Goal: Task Accomplishment & Management: Use online tool/utility

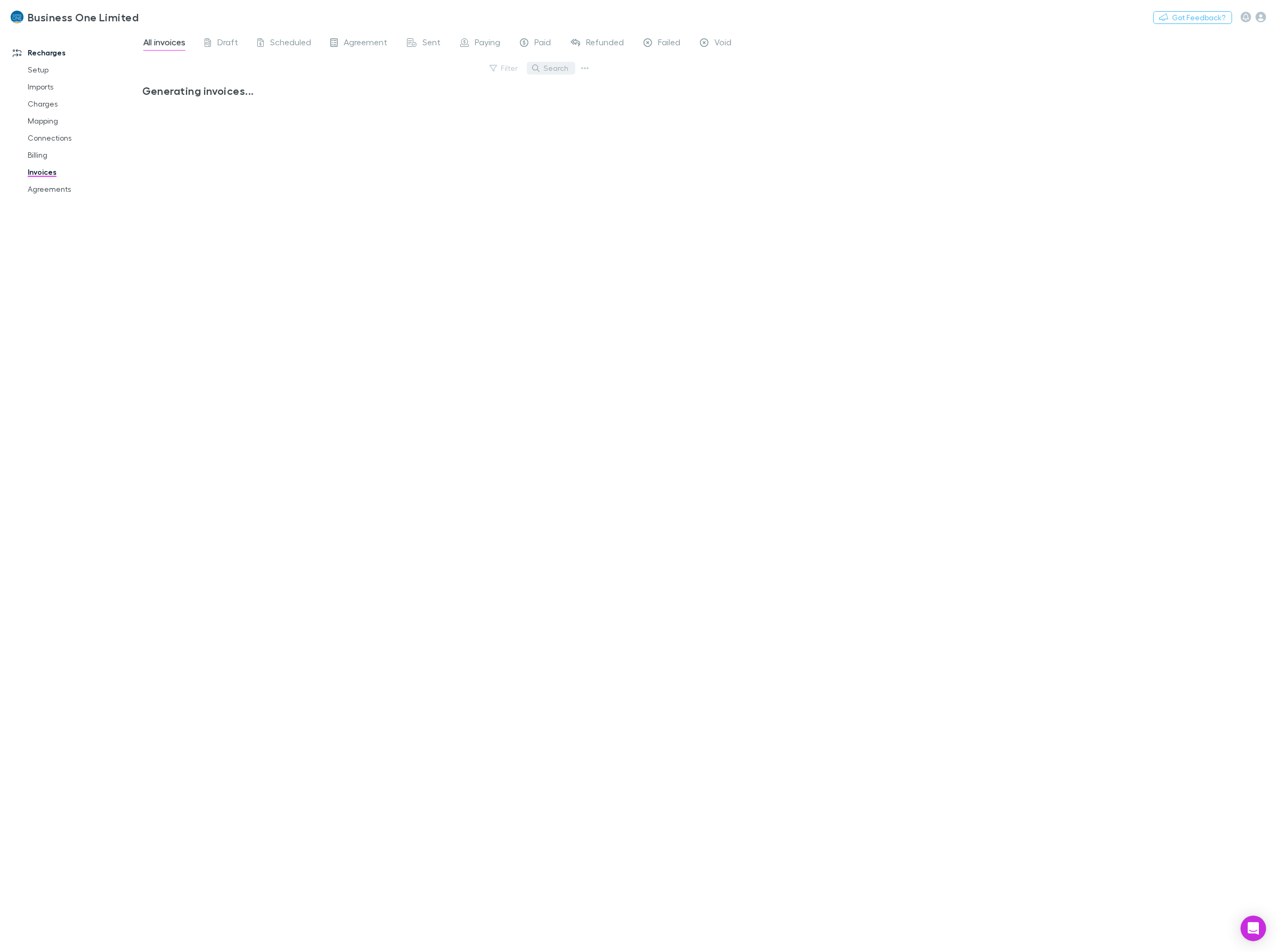
click at [564, 68] on button "Search" at bounding box center [551, 68] width 49 height 13
type input "*****"
drag, startPoint x: 49, startPoint y: 191, endPoint x: 44, endPoint y: 176, distance: 15.8
click at [49, 191] on link "Agreements" at bounding box center [83, 189] width 133 height 17
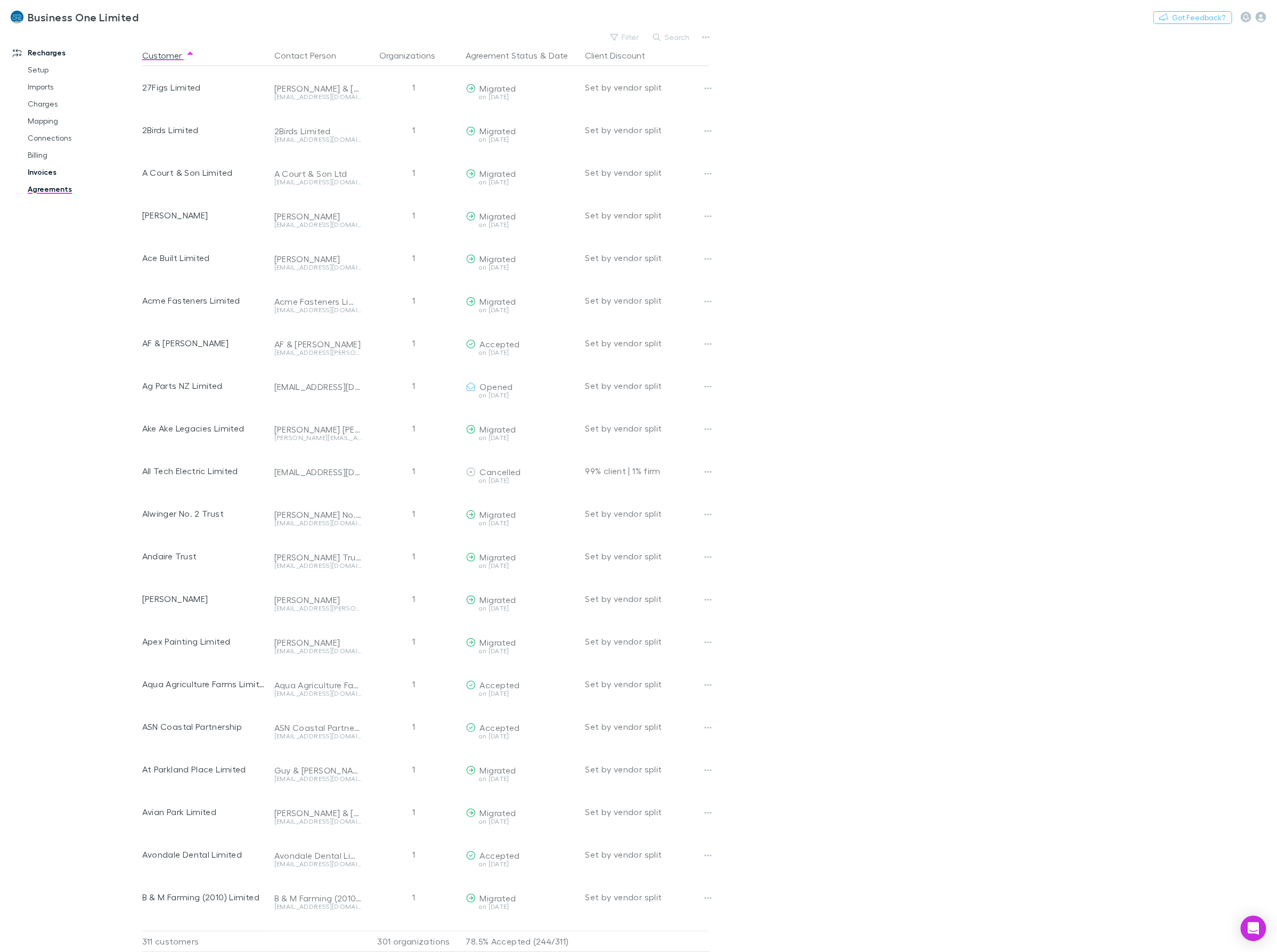
click at [44, 172] on link "Invoices" at bounding box center [83, 172] width 133 height 17
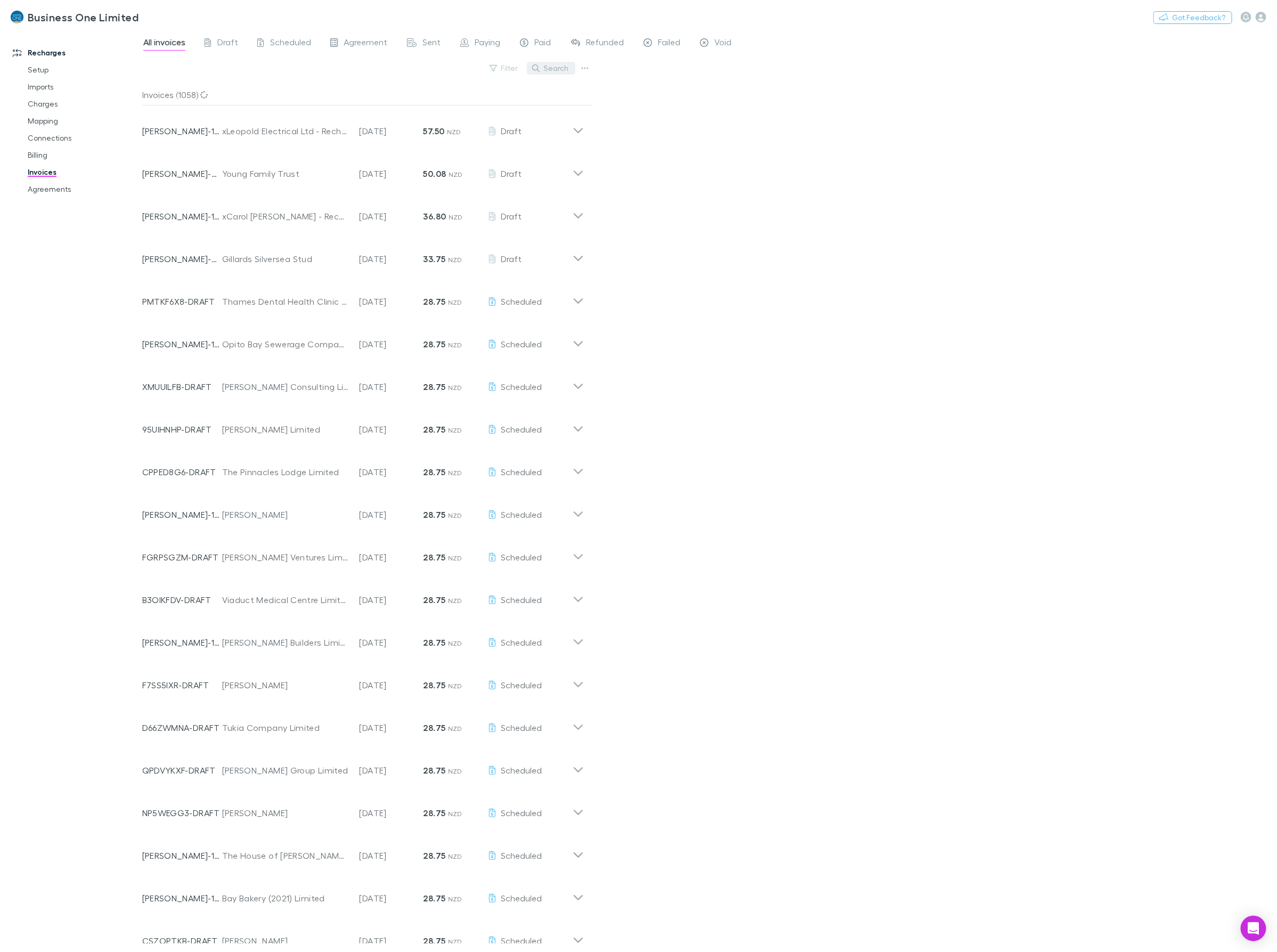
click at [553, 69] on button "Search" at bounding box center [551, 68] width 49 height 13
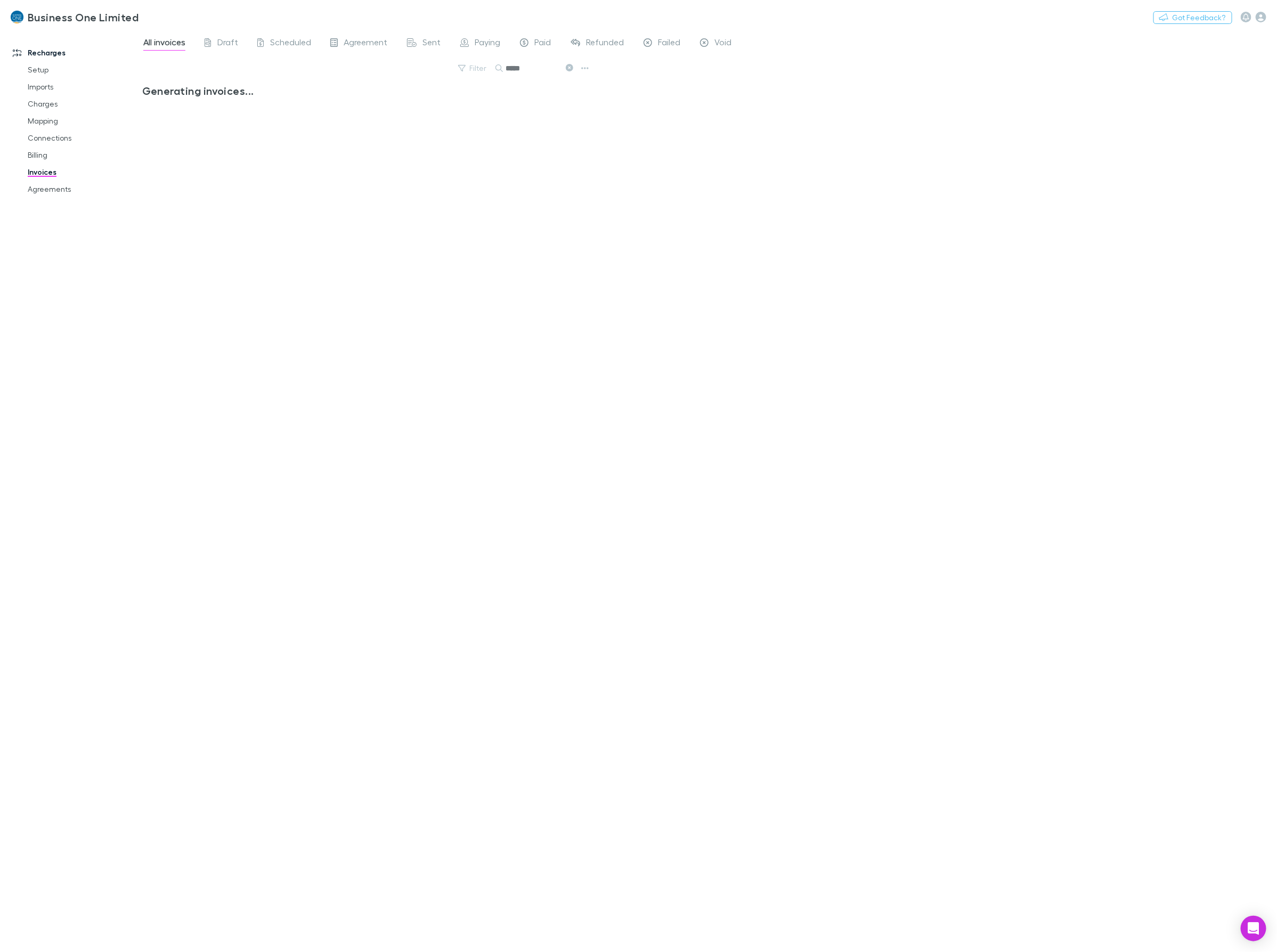
type input "****"
click at [50, 84] on link "Imports" at bounding box center [83, 87] width 133 height 17
click at [43, 64] on link "Setup" at bounding box center [83, 70] width 133 height 17
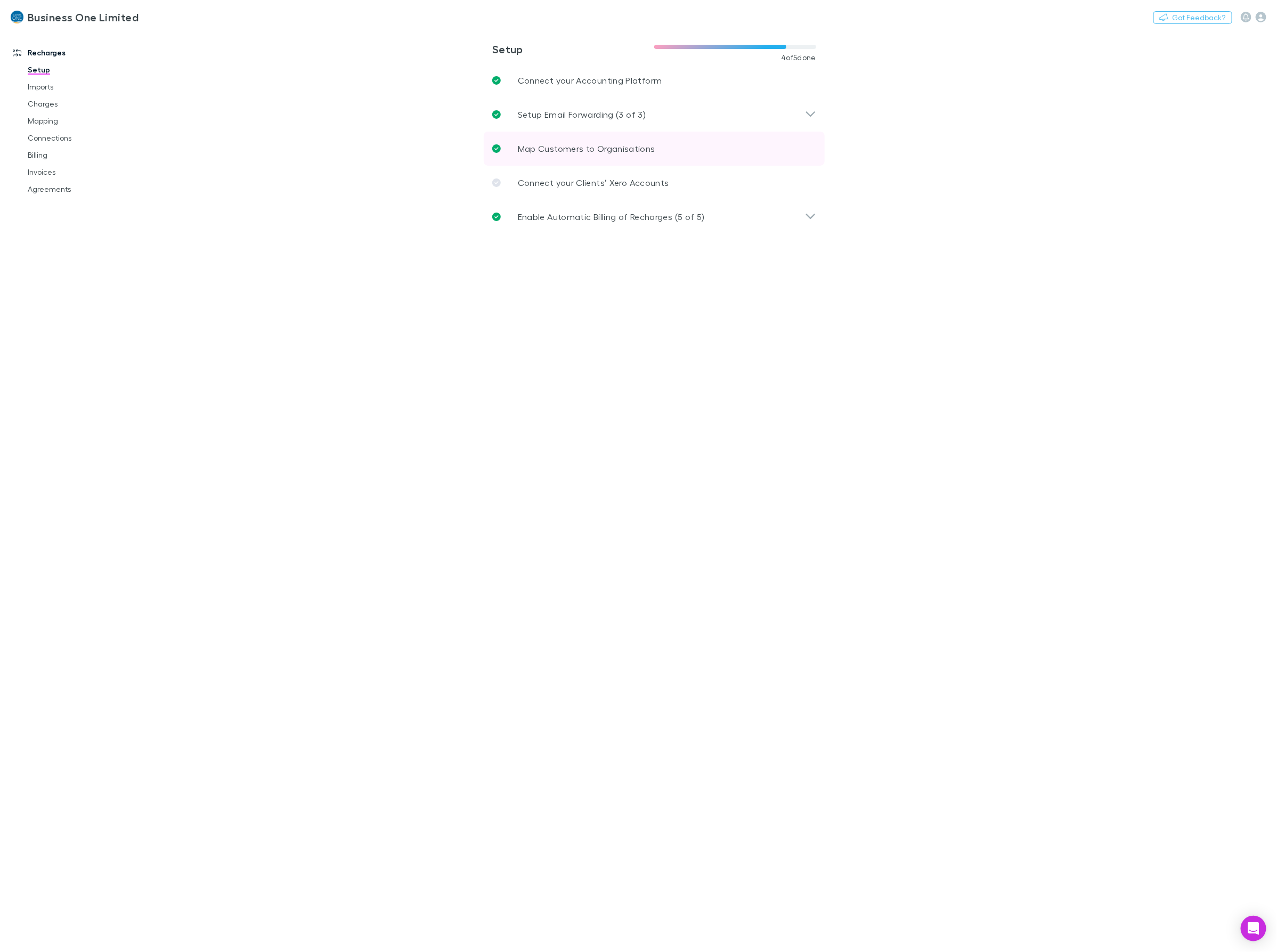
click at [585, 151] on p "Map Customers to Organisations" at bounding box center [586, 148] width 138 height 13
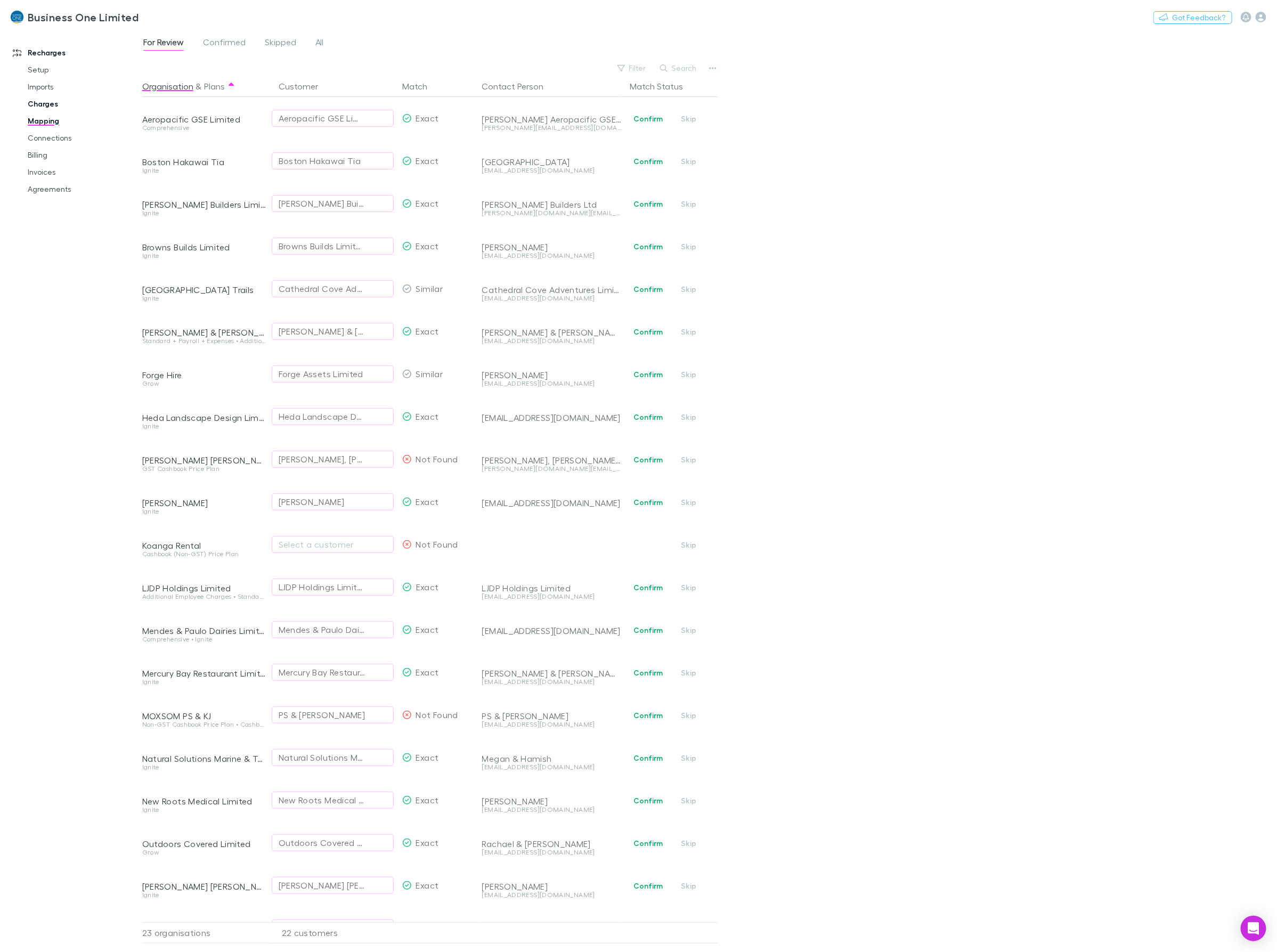
click at [37, 102] on link "Charges" at bounding box center [83, 104] width 133 height 17
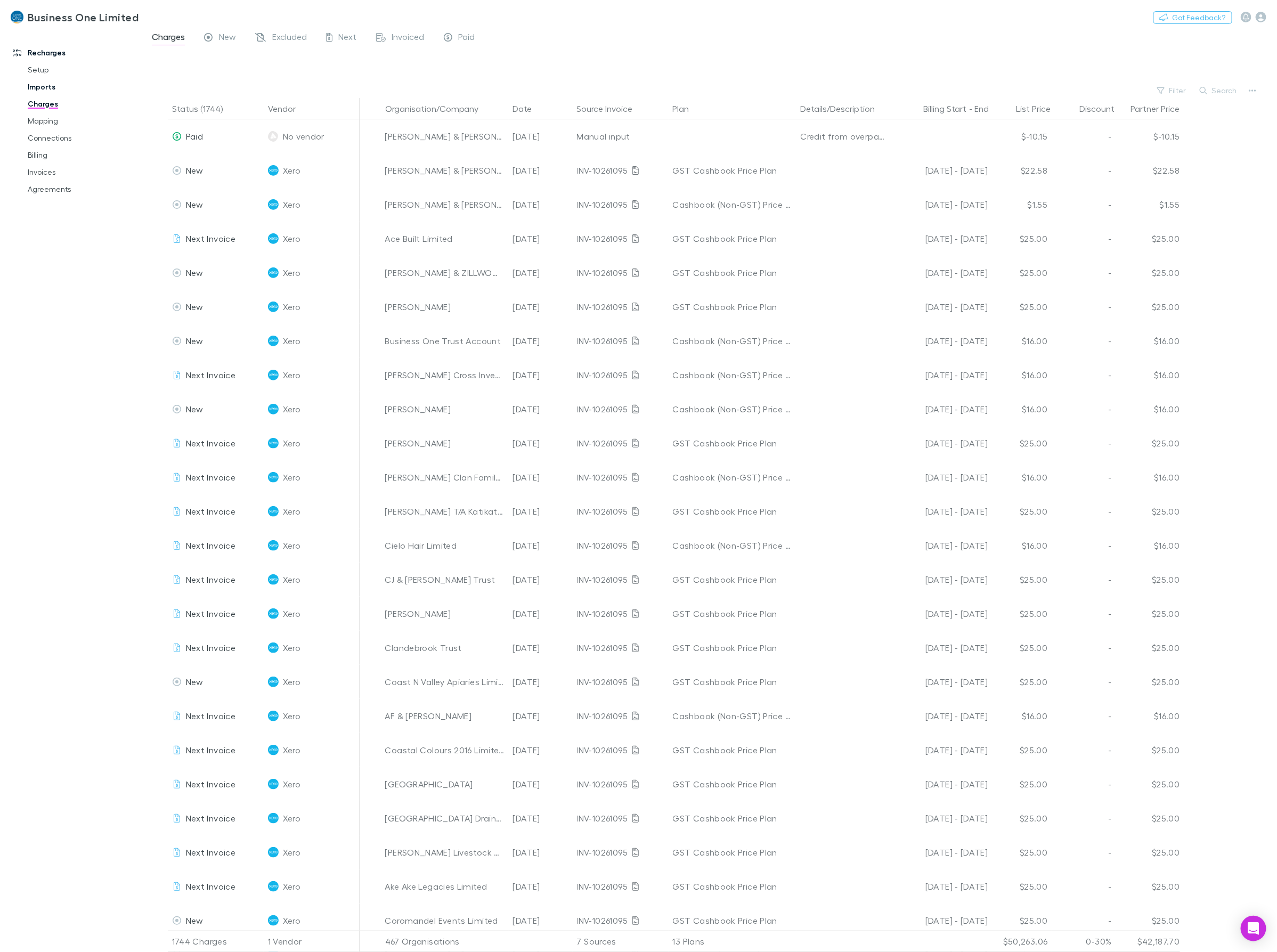
click at [40, 86] on link "Imports" at bounding box center [83, 87] width 133 height 17
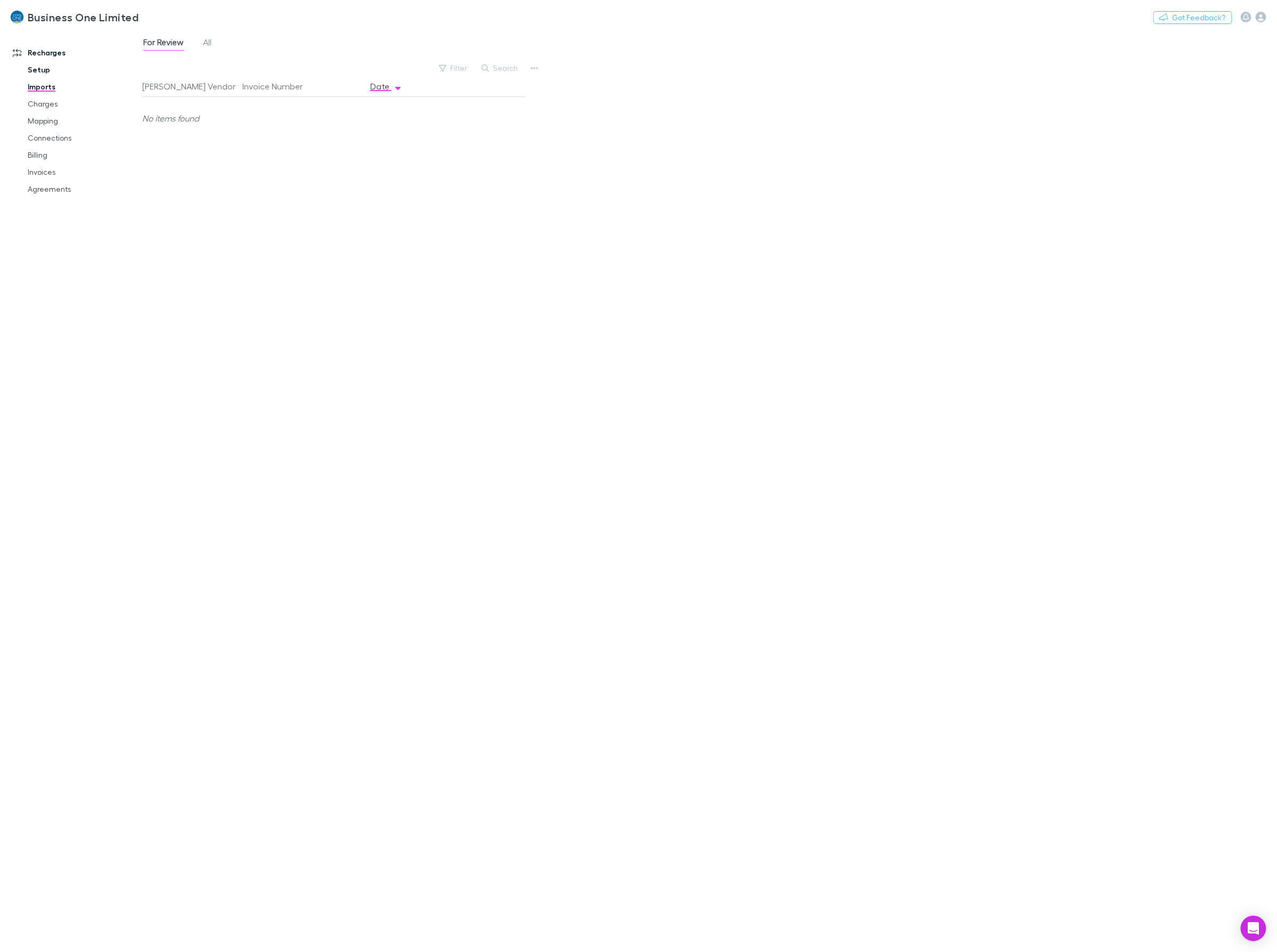
click at [49, 68] on link "Setup" at bounding box center [83, 70] width 133 height 17
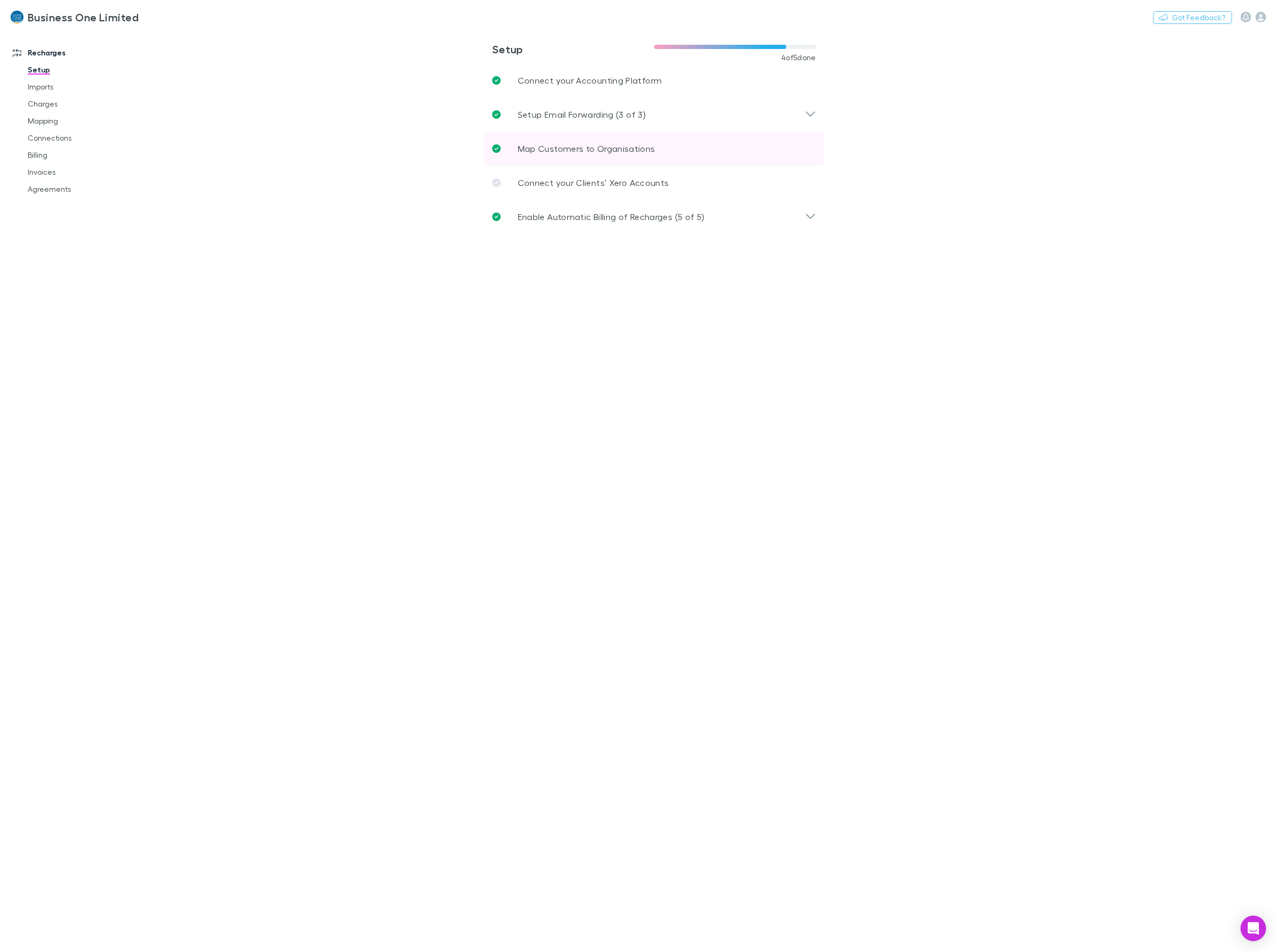
click at [590, 135] on link "Map Customers to Organisations" at bounding box center [654, 149] width 341 height 34
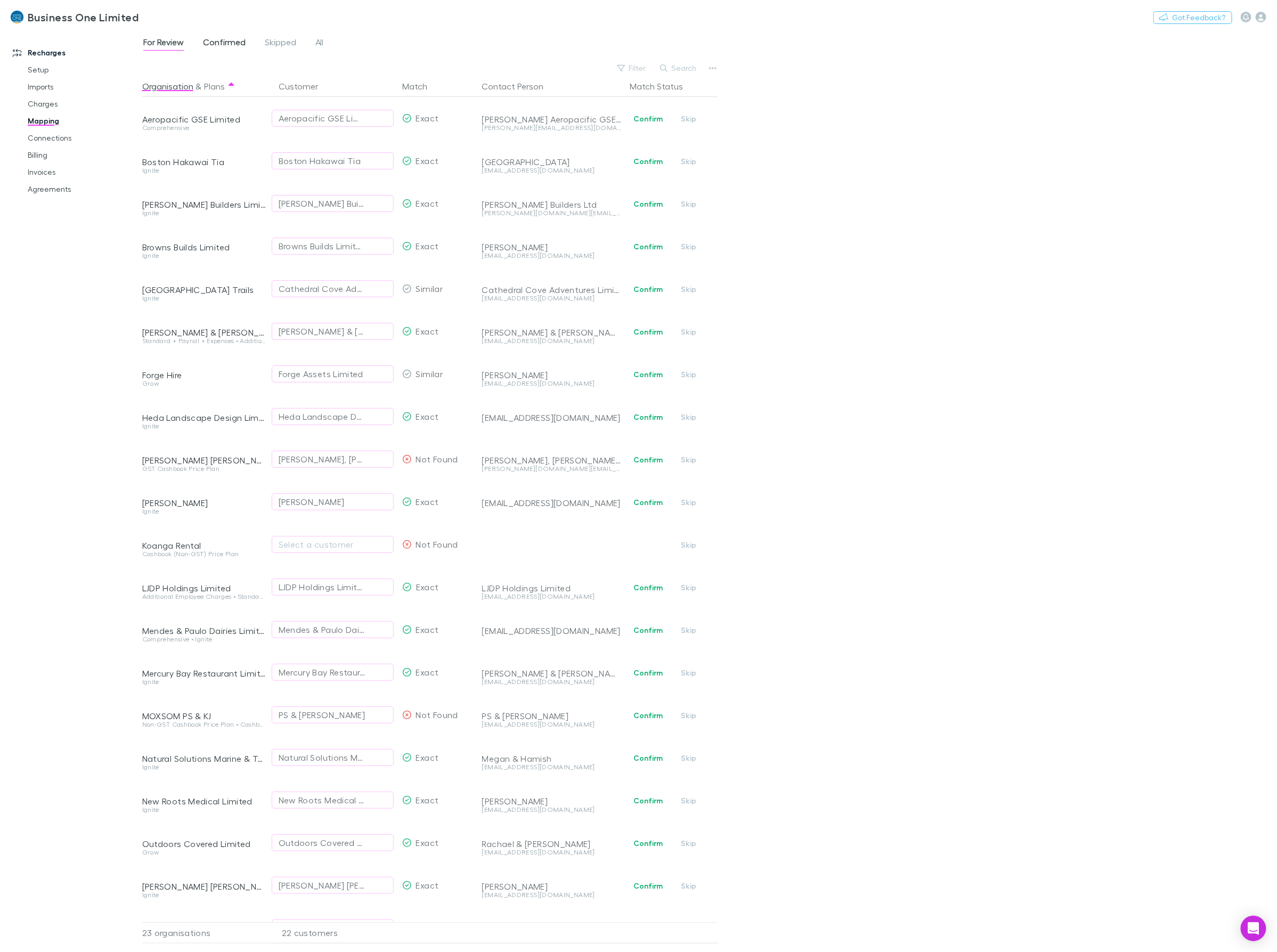
click at [240, 41] on span "Confirmed" at bounding box center [224, 43] width 43 height 14
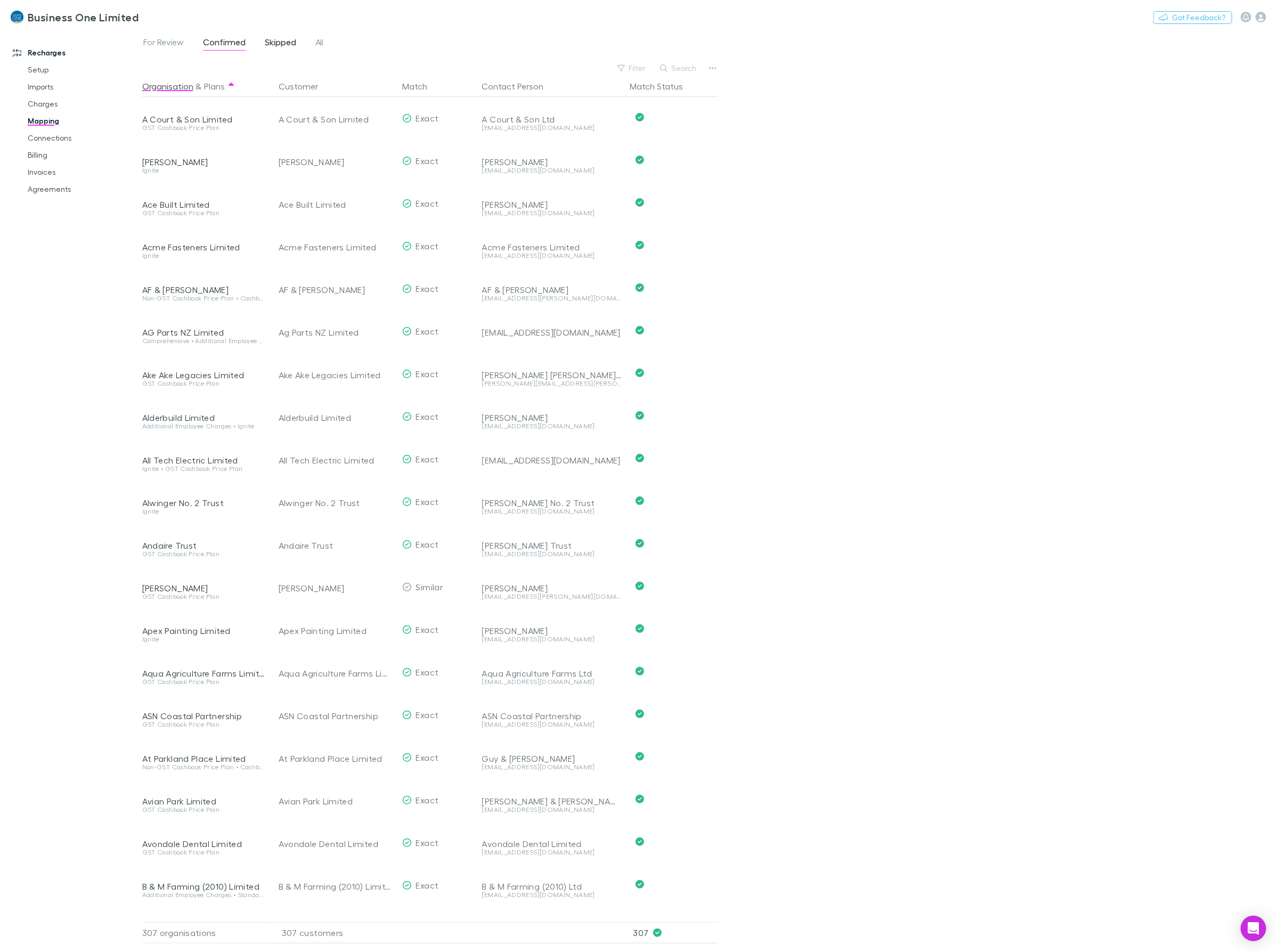
click at [280, 41] on span "Skipped" at bounding box center [280, 43] width 31 height 14
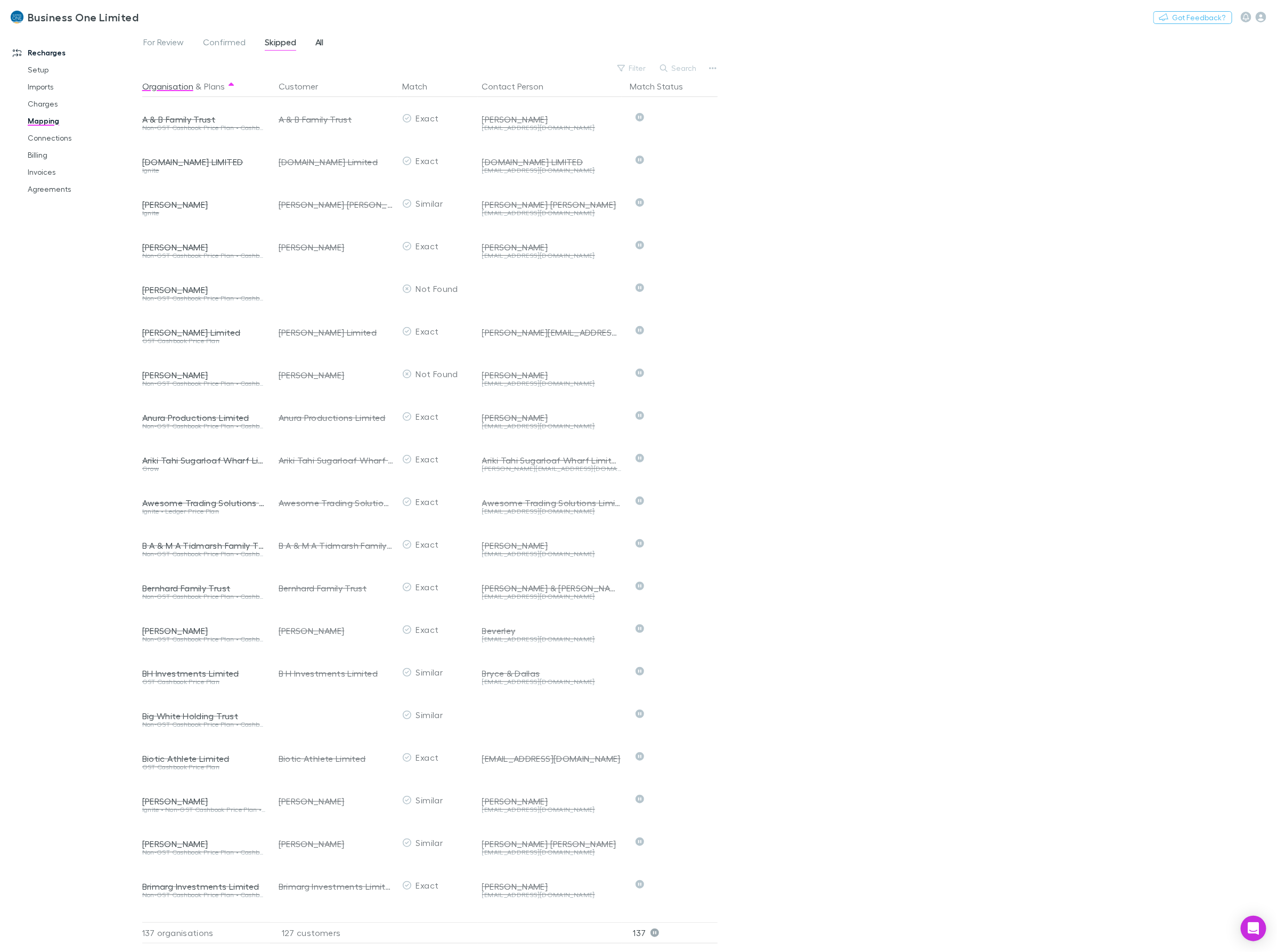
click at [320, 42] on span "All" at bounding box center [320, 43] width 9 height 14
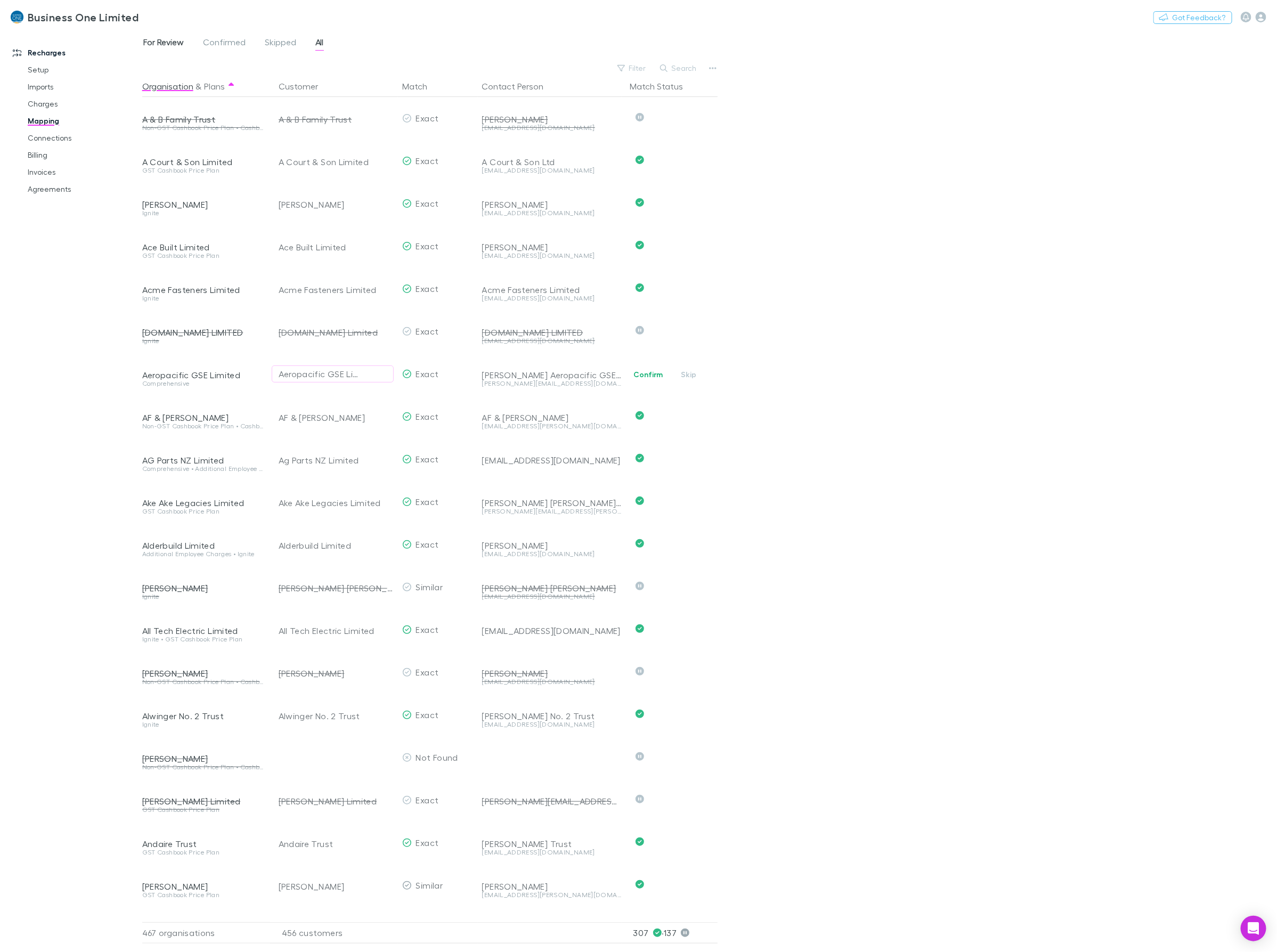
click at [163, 37] on span "For Review" at bounding box center [163, 43] width 41 height 14
